Goal: Task Accomplishment & Management: Use online tool/utility

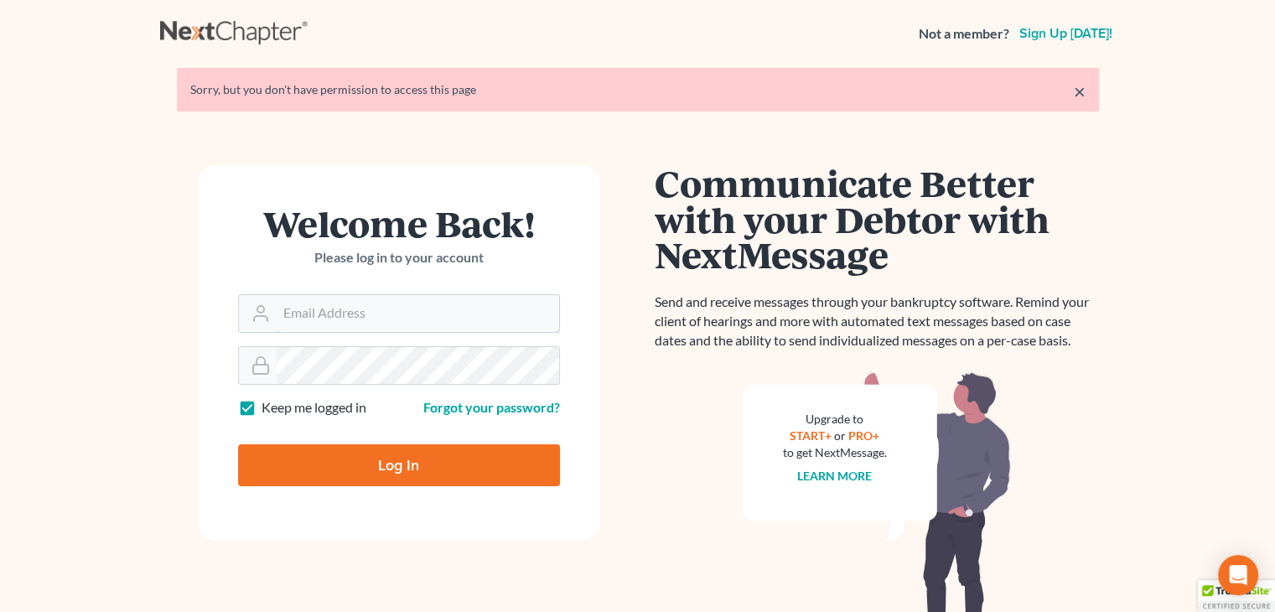
type input "[EMAIL_ADDRESS][DOMAIN_NAME]"
click at [354, 468] on input "Log In" at bounding box center [399, 465] width 322 height 42
type input "Thinking..."
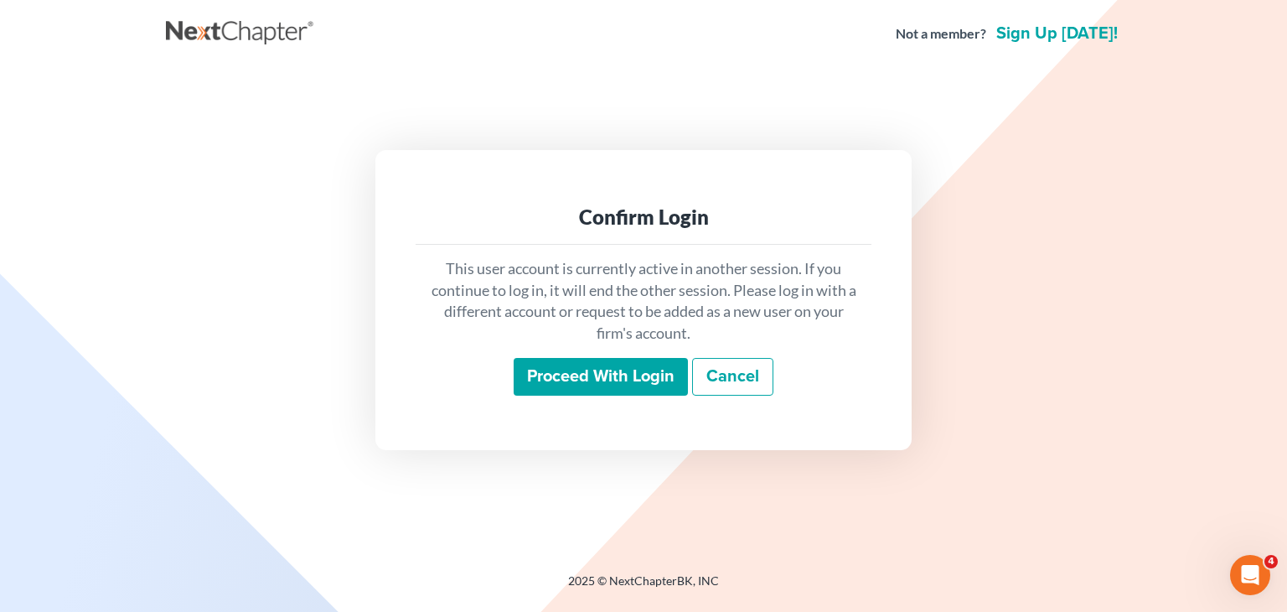
click at [673, 397] on div "This user account is currently active in another session. If you continue to lo…" at bounding box center [644, 327] width 456 height 165
click at [617, 380] on input "Proceed with login" at bounding box center [601, 377] width 174 height 39
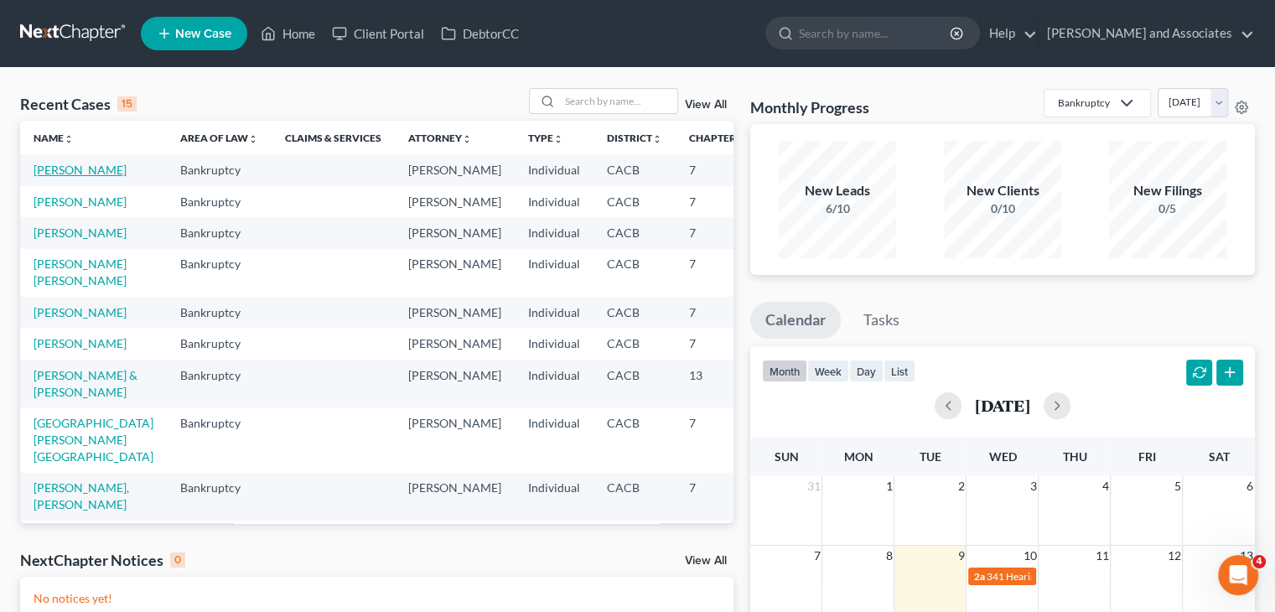
click at [46, 177] on link "[PERSON_NAME]" at bounding box center [80, 170] width 93 height 14
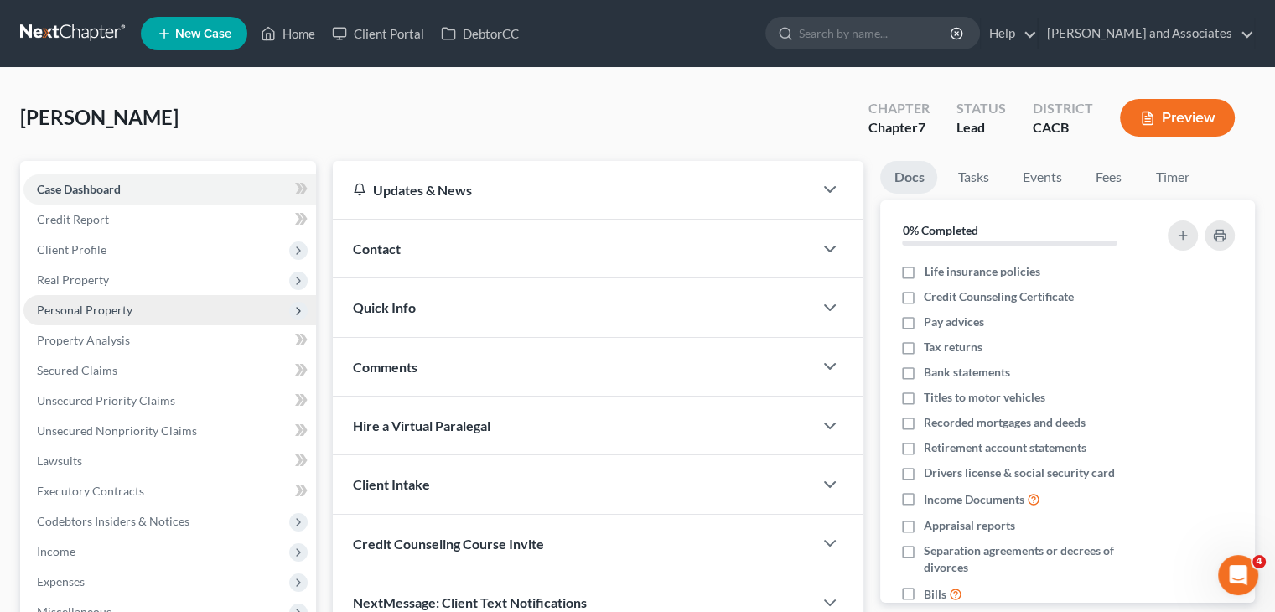
click at [109, 311] on span "Personal Property" at bounding box center [85, 310] width 96 height 14
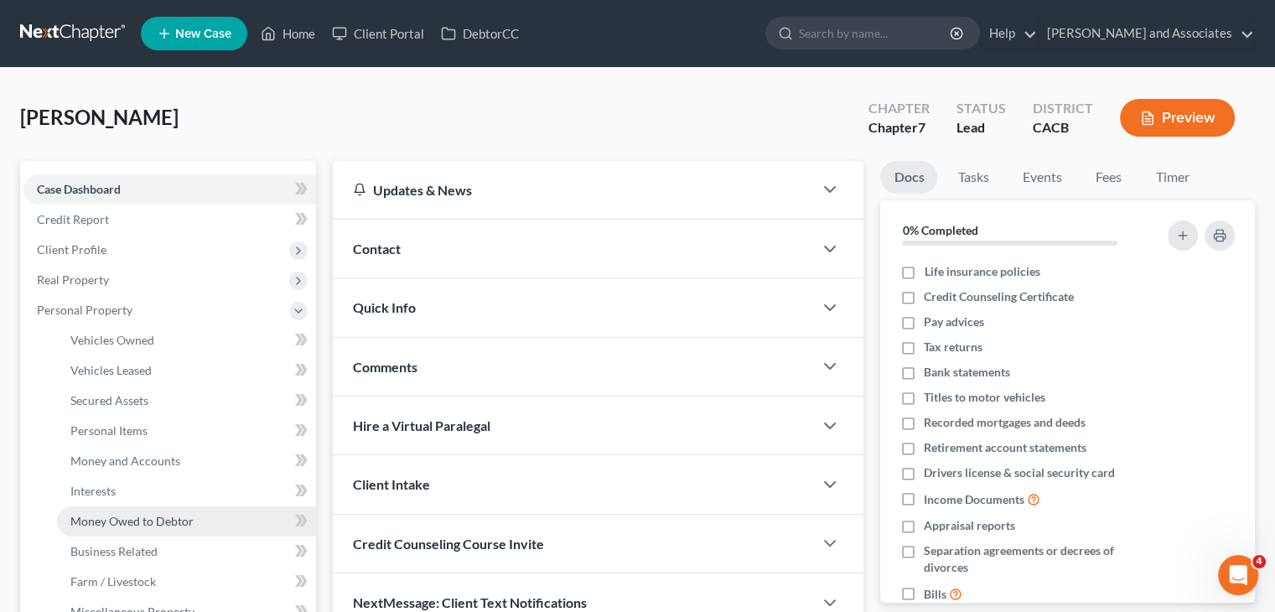
click at [119, 516] on span "Money Owed to Debtor" at bounding box center [131, 521] width 123 height 14
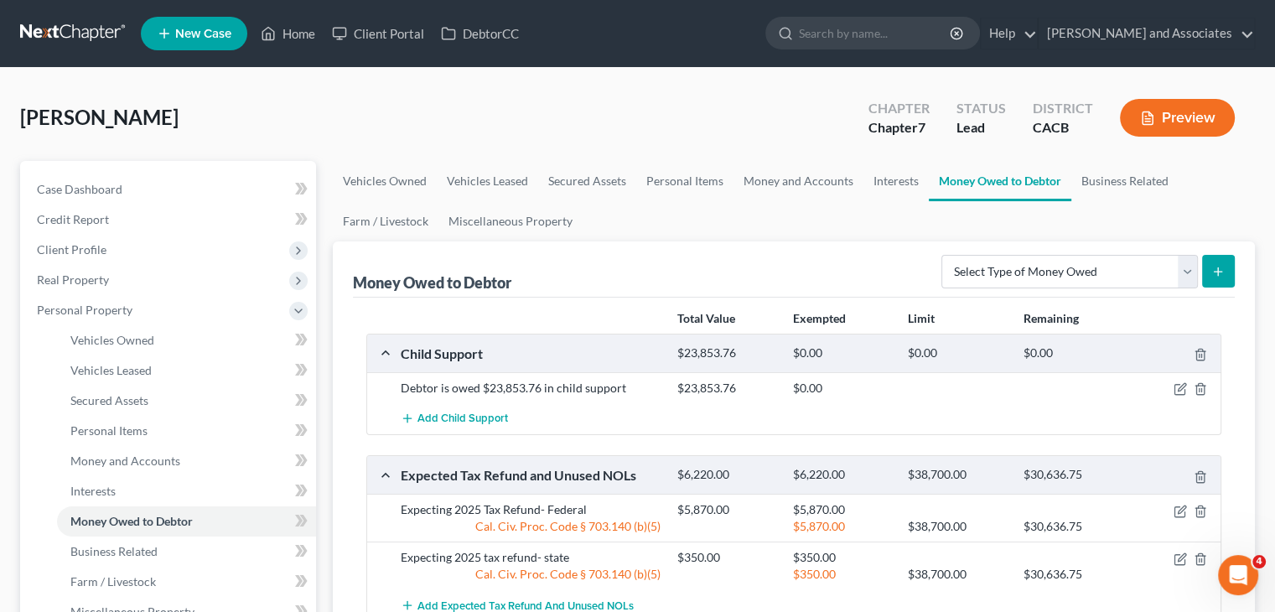
click at [107, 44] on link at bounding box center [73, 33] width 107 height 30
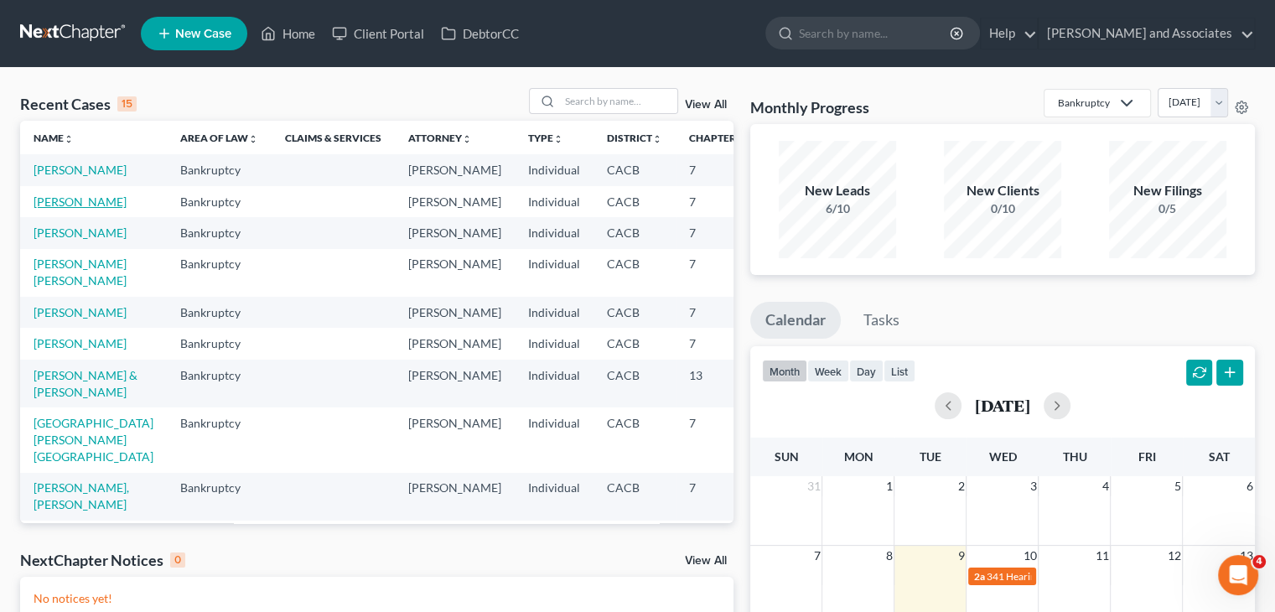
click at [67, 209] on link "[PERSON_NAME]" at bounding box center [80, 201] width 93 height 14
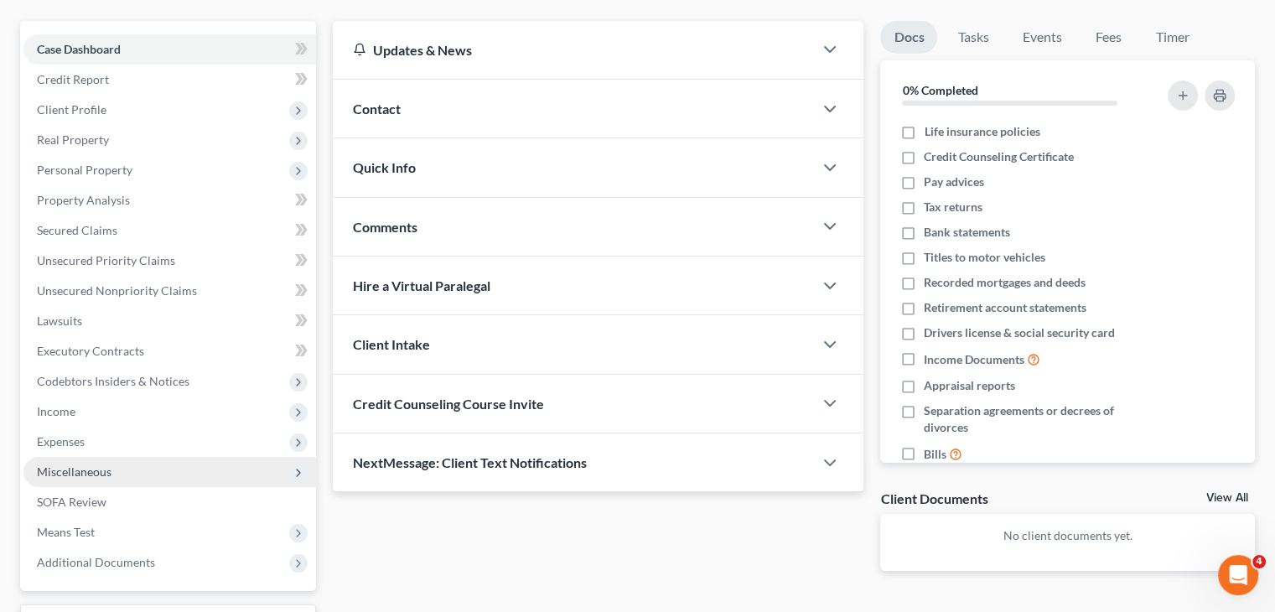
scroll to position [168, 0]
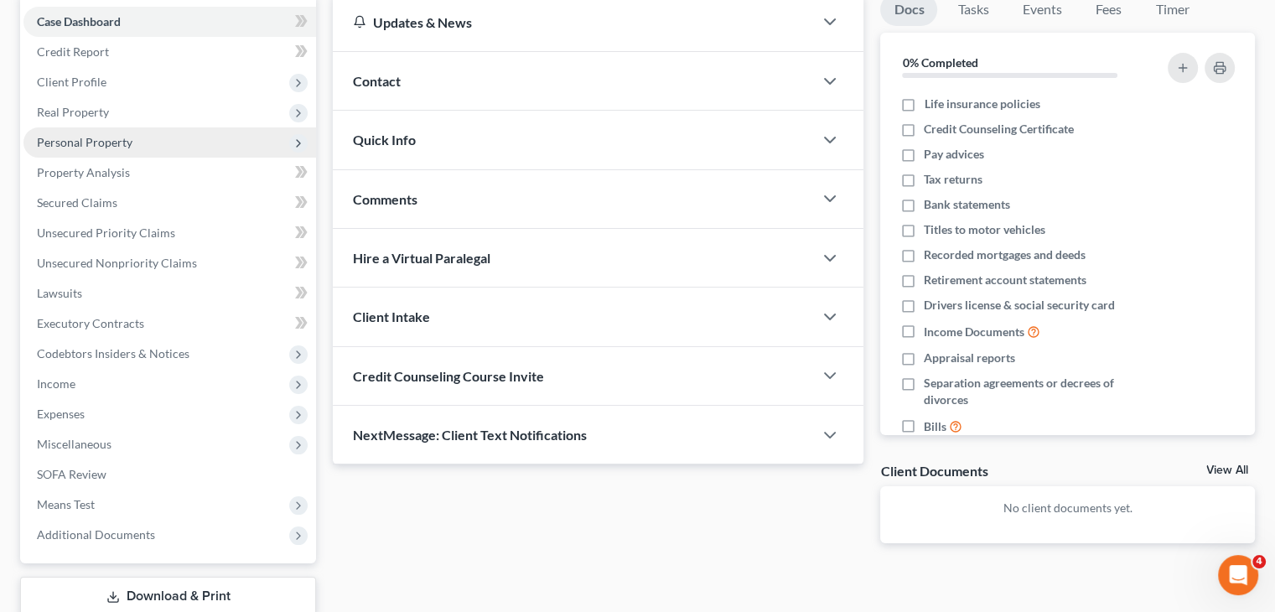
click at [121, 132] on span "Personal Property" at bounding box center [169, 142] width 292 height 30
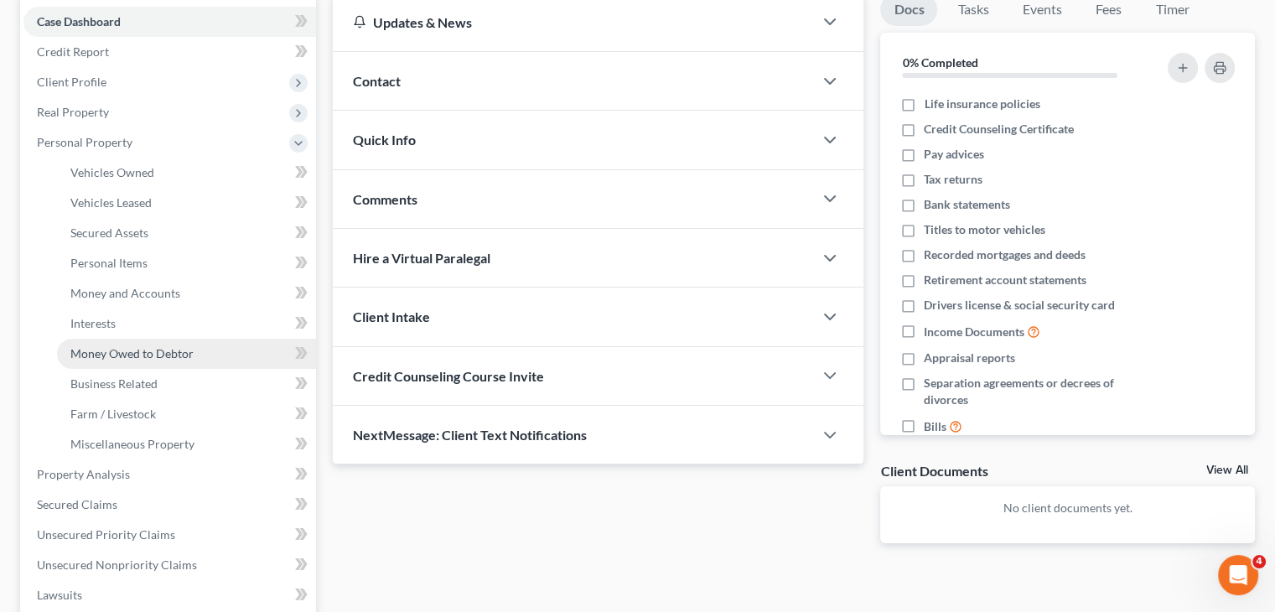
click at [146, 346] on span "Money Owed to Debtor" at bounding box center [131, 353] width 123 height 14
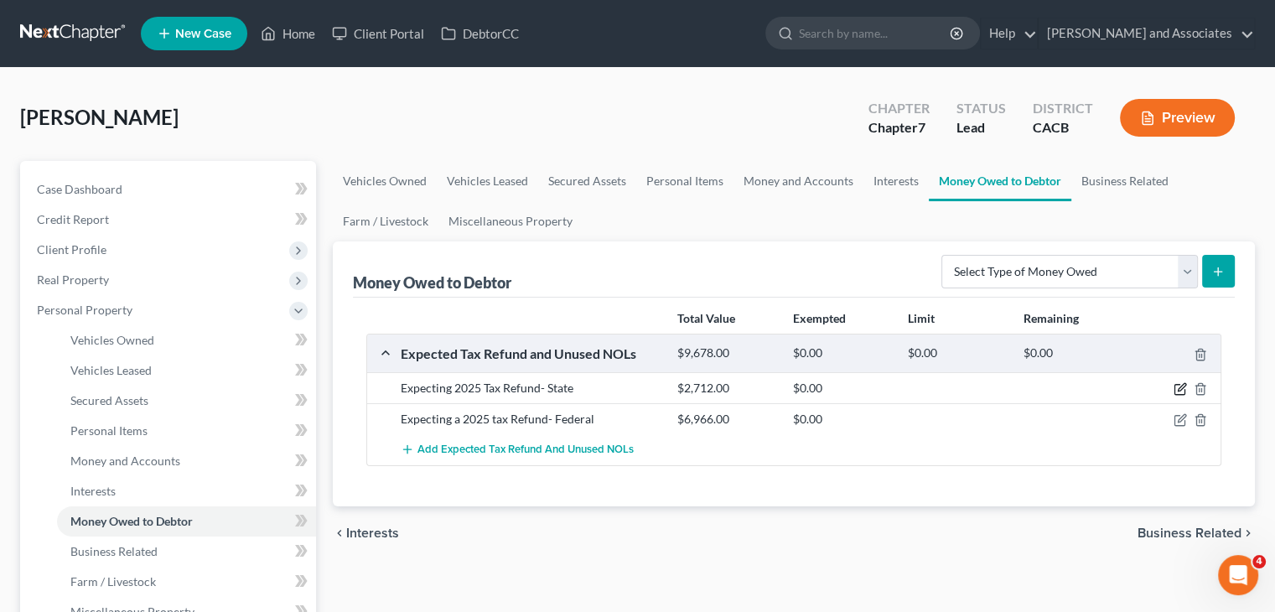
click at [1180, 383] on icon "button" at bounding box center [1179, 388] width 13 height 13
select select "1"
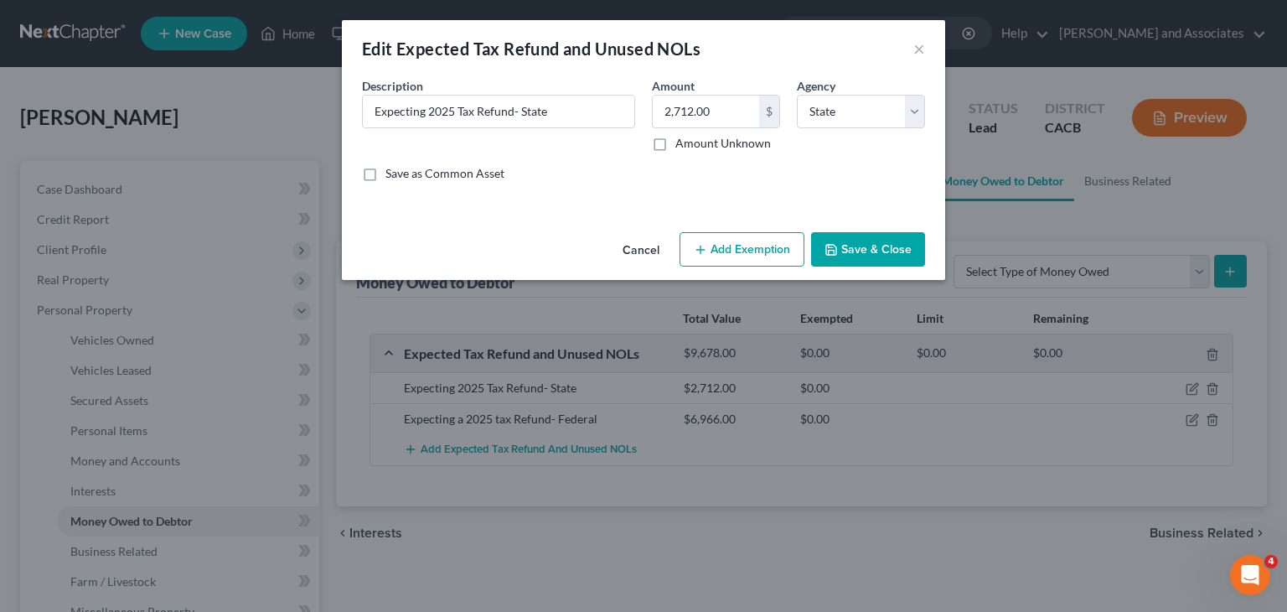
click at [738, 259] on button "Add Exemption" at bounding box center [742, 249] width 125 height 35
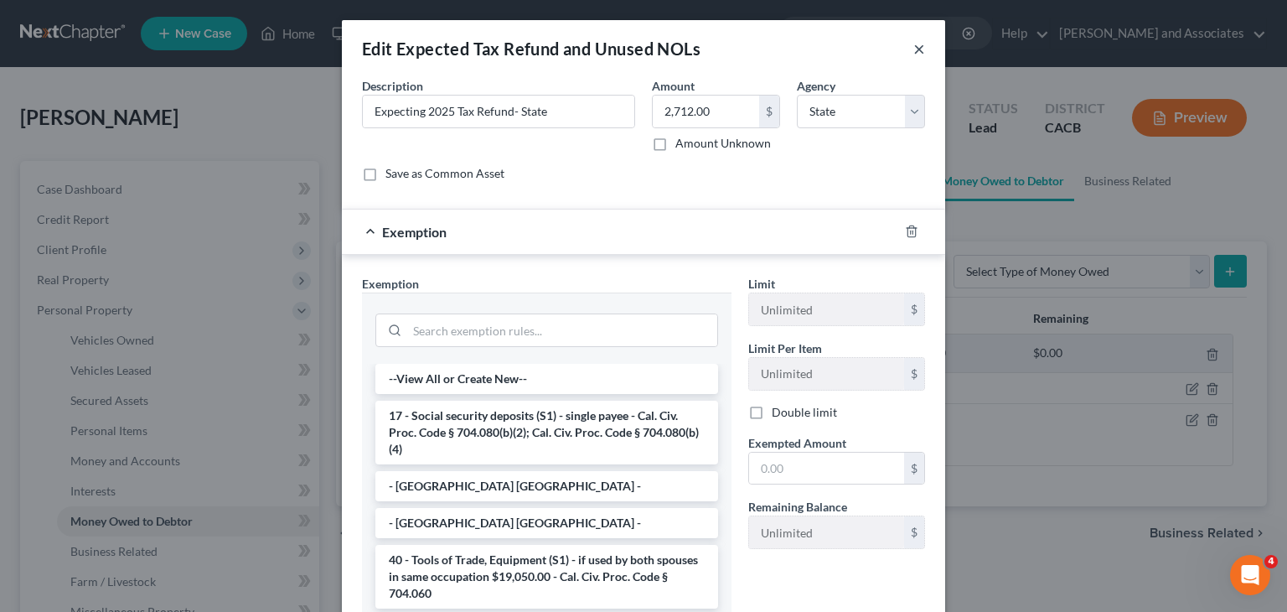
click at [915, 43] on button "×" at bounding box center [919, 49] width 12 height 20
